Goal: Transaction & Acquisition: Obtain resource

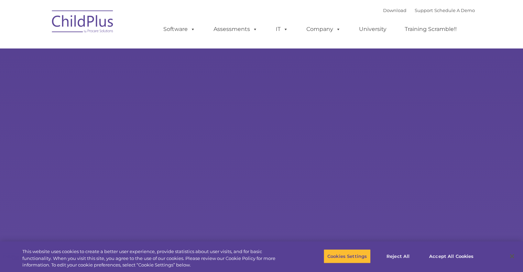
select select "MEDIUM"
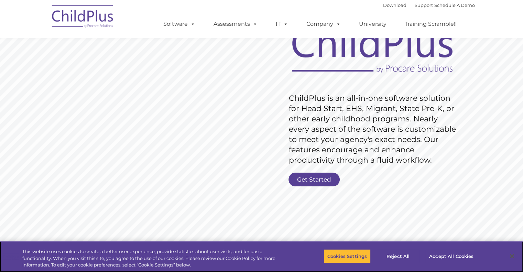
scroll to position [59, 0]
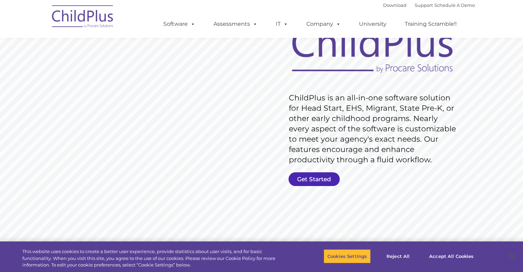
click at [315, 179] on link "Get Started" at bounding box center [313, 179] width 51 height 14
click at [306, 154] on rs-layer "ChildPlus is an all-in-one software solution for Head Start, EHS, Migrant, Stat…" at bounding box center [374, 129] width 170 height 72
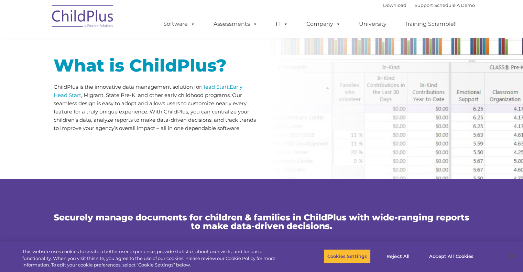
scroll to position [331, 0]
click at [431, 256] on button "Accept All Cookies" at bounding box center [451, 256] width 52 height 14
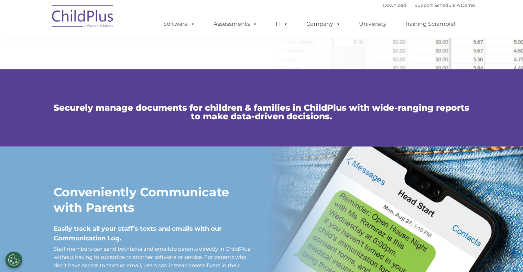
scroll to position [209, 0]
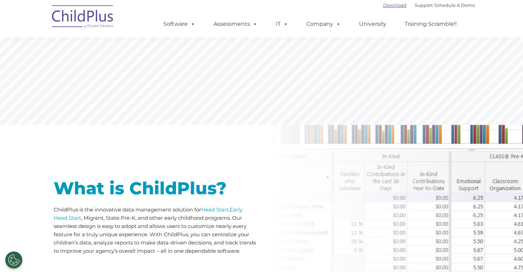
click at [383, 7] on link "Download" at bounding box center [394, 4] width 23 height 5
drag, startPoint x: 256, startPoint y: 127, endPoint x: 249, endPoint y: 101, distance: 26.3
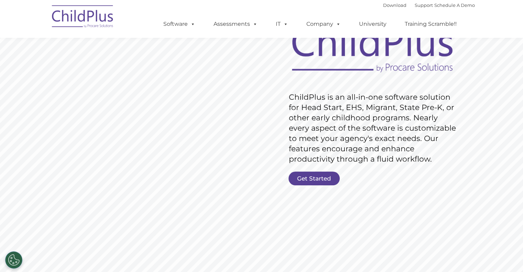
scroll to position [0, 0]
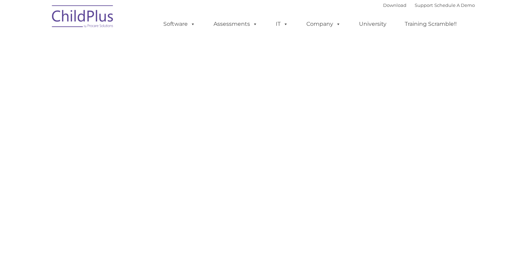
select select "MEDIUM"
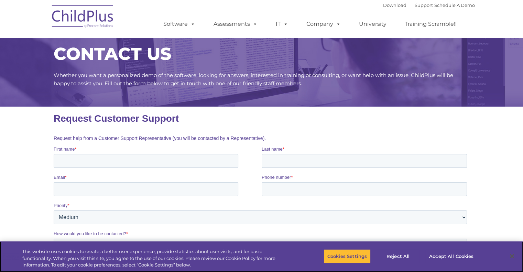
scroll to position [12, 0]
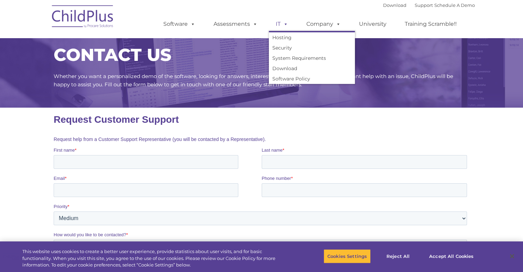
click at [286, 25] on span at bounding box center [284, 24] width 8 height 7
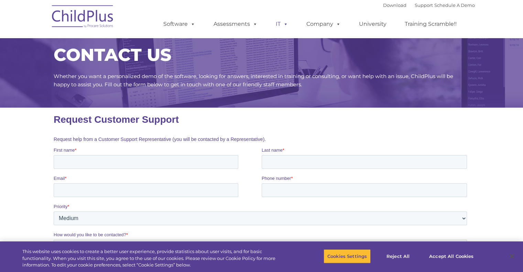
click at [286, 25] on span at bounding box center [284, 24] width 8 height 7
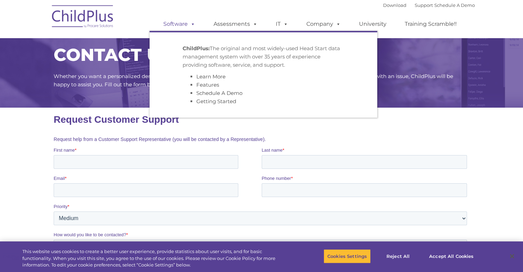
click at [190, 26] on span at bounding box center [192, 24] width 8 height 7
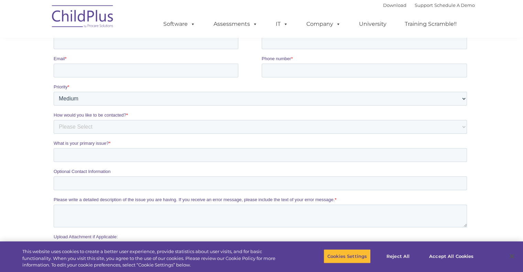
scroll to position [133, 0]
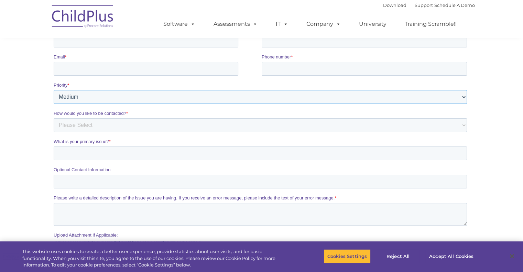
click at [295, 101] on select "Please Select Low Medium High" at bounding box center [259, 97] width 413 height 14
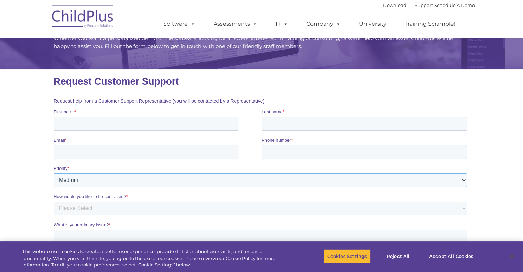
scroll to position [0, 0]
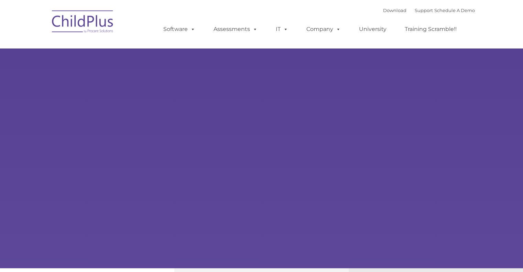
type input ""
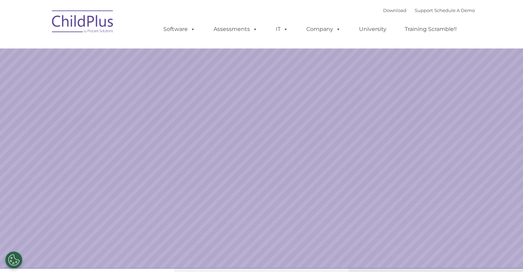
select select "MEDIUM"
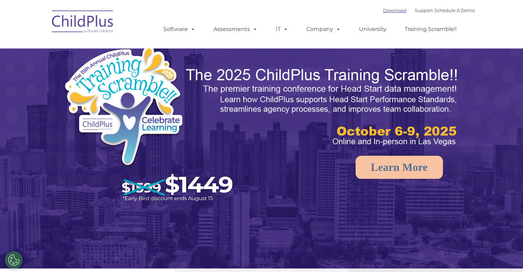
click at [388, 10] on link "Download" at bounding box center [394, 10] width 23 height 5
